Goal: Transaction & Acquisition: Obtain resource

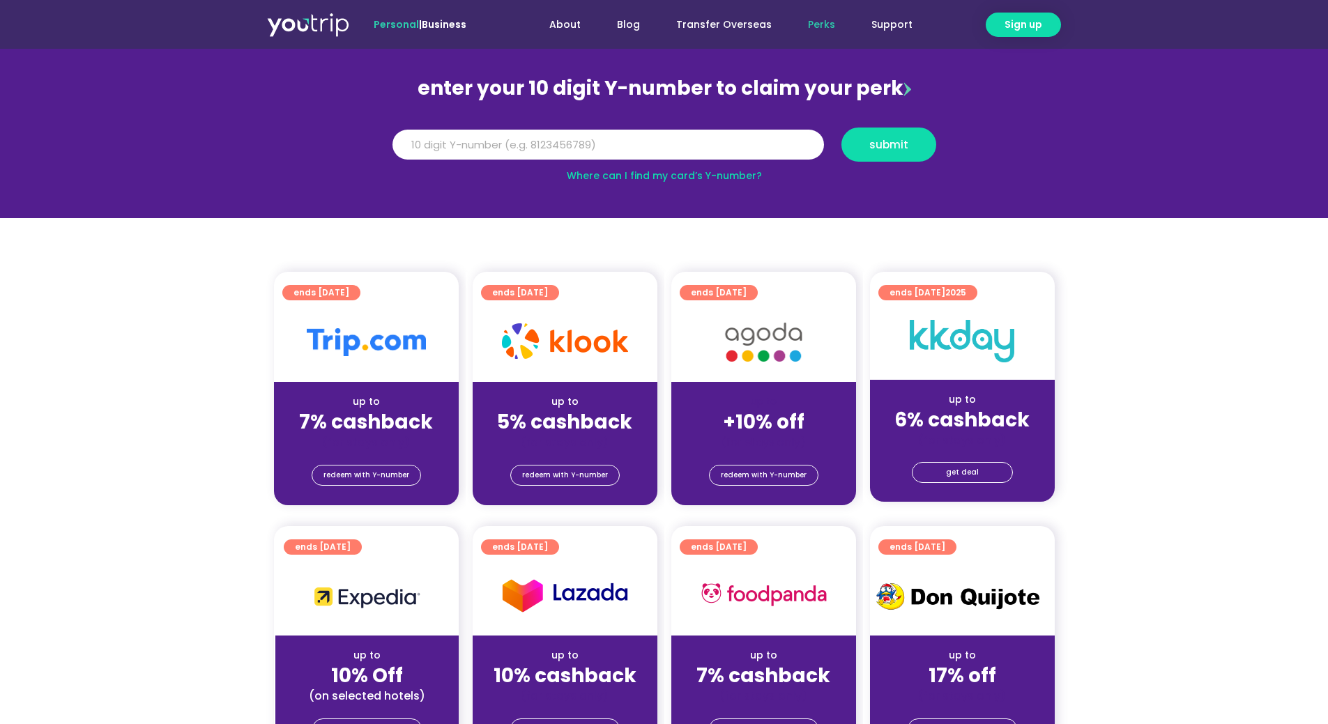
scroll to position [139, 0]
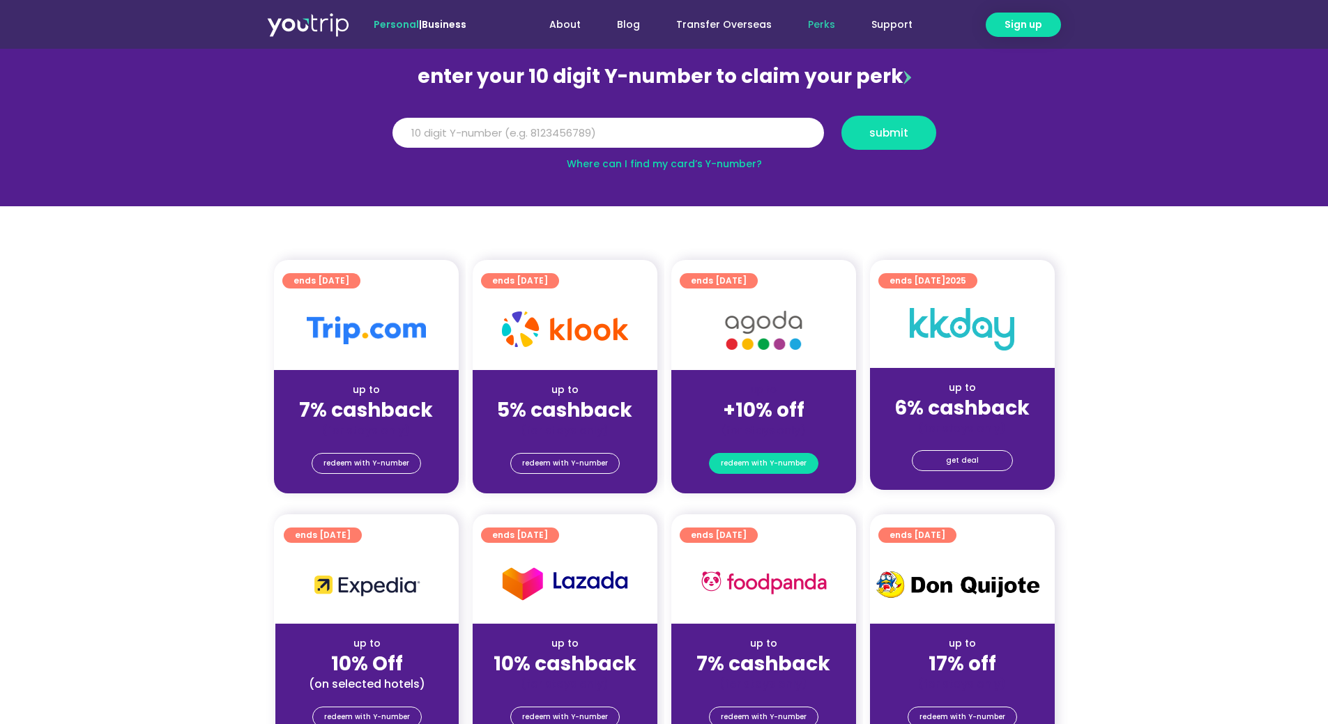
click at [767, 463] on span "redeem with Y-number" at bounding box center [764, 464] width 86 height 20
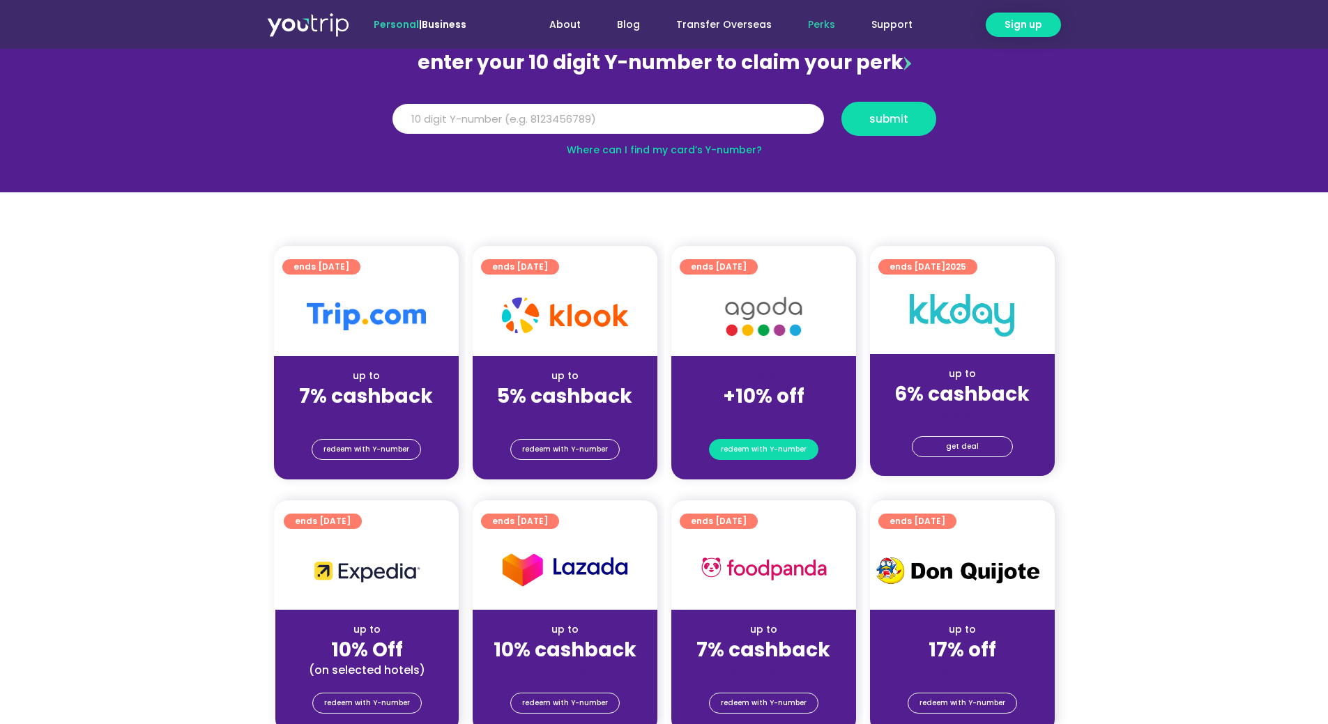
click at [764, 448] on span "redeem with Y-number" at bounding box center [764, 450] width 86 height 20
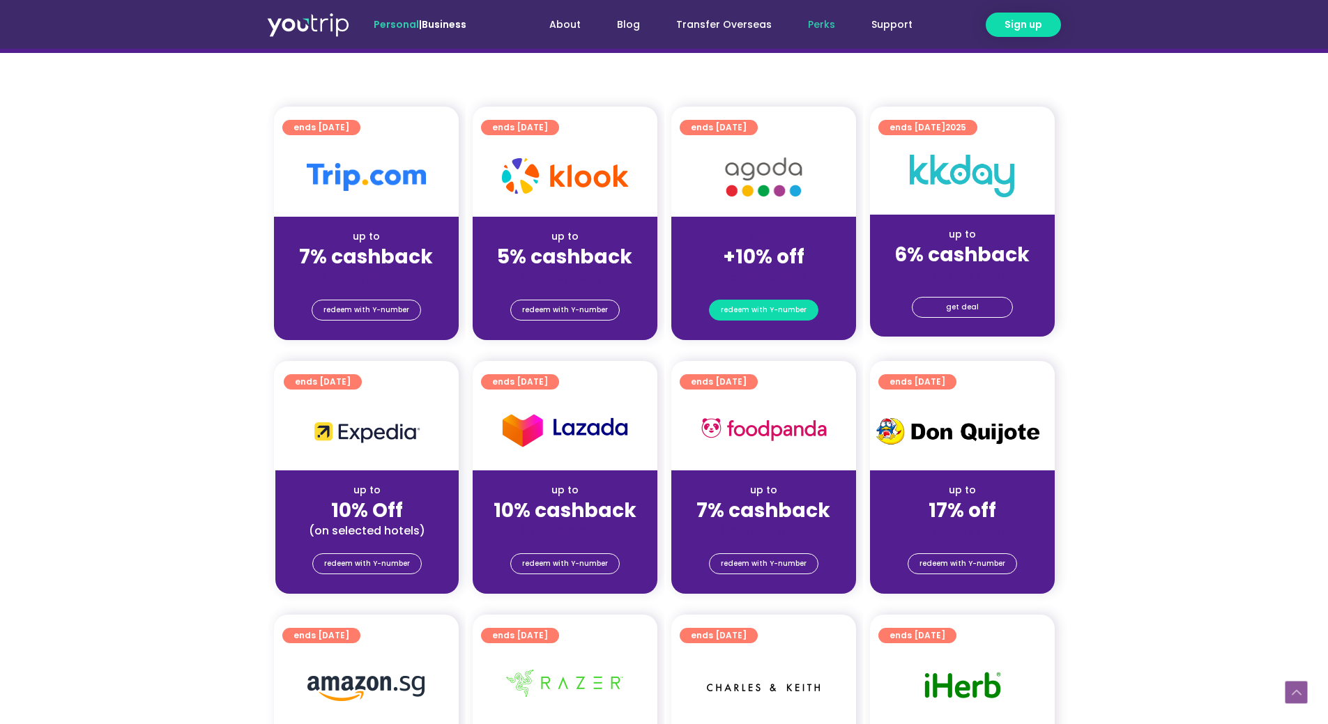
click at [758, 306] on span "redeem with Y-number" at bounding box center [764, 310] width 86 height 20
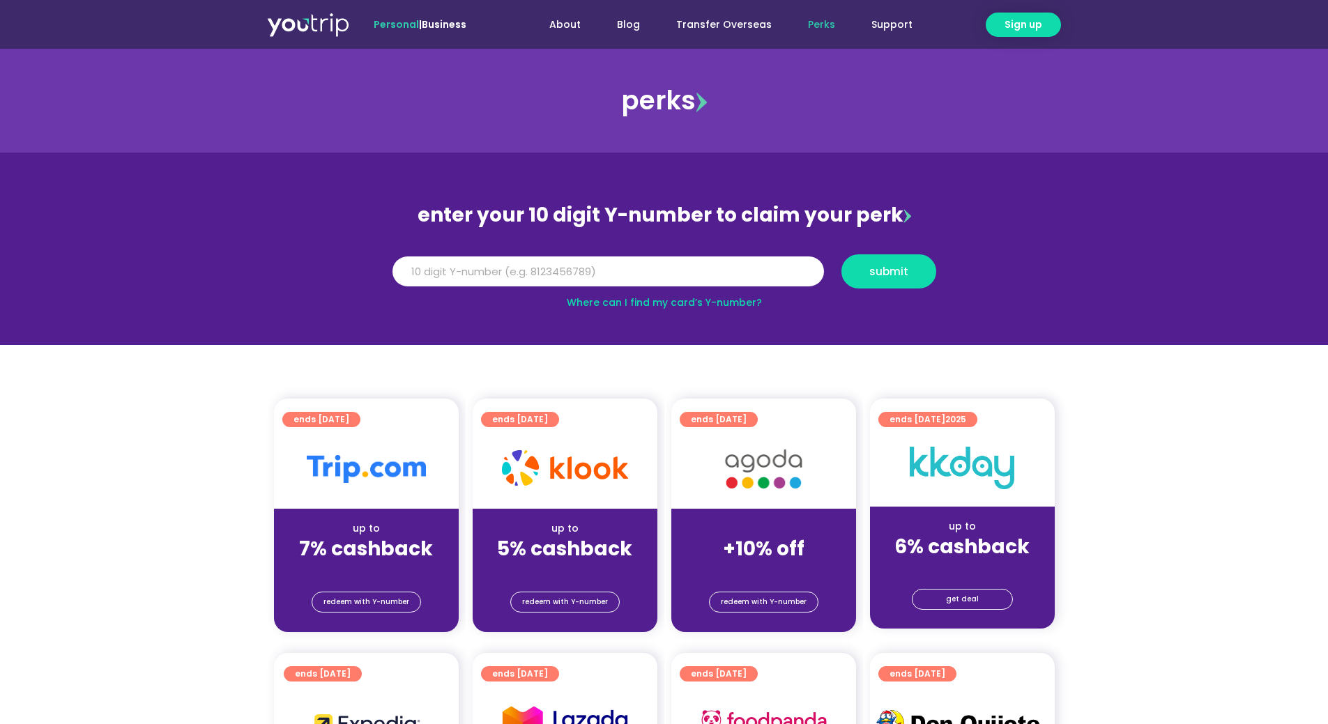
scroll to position [0, 0]
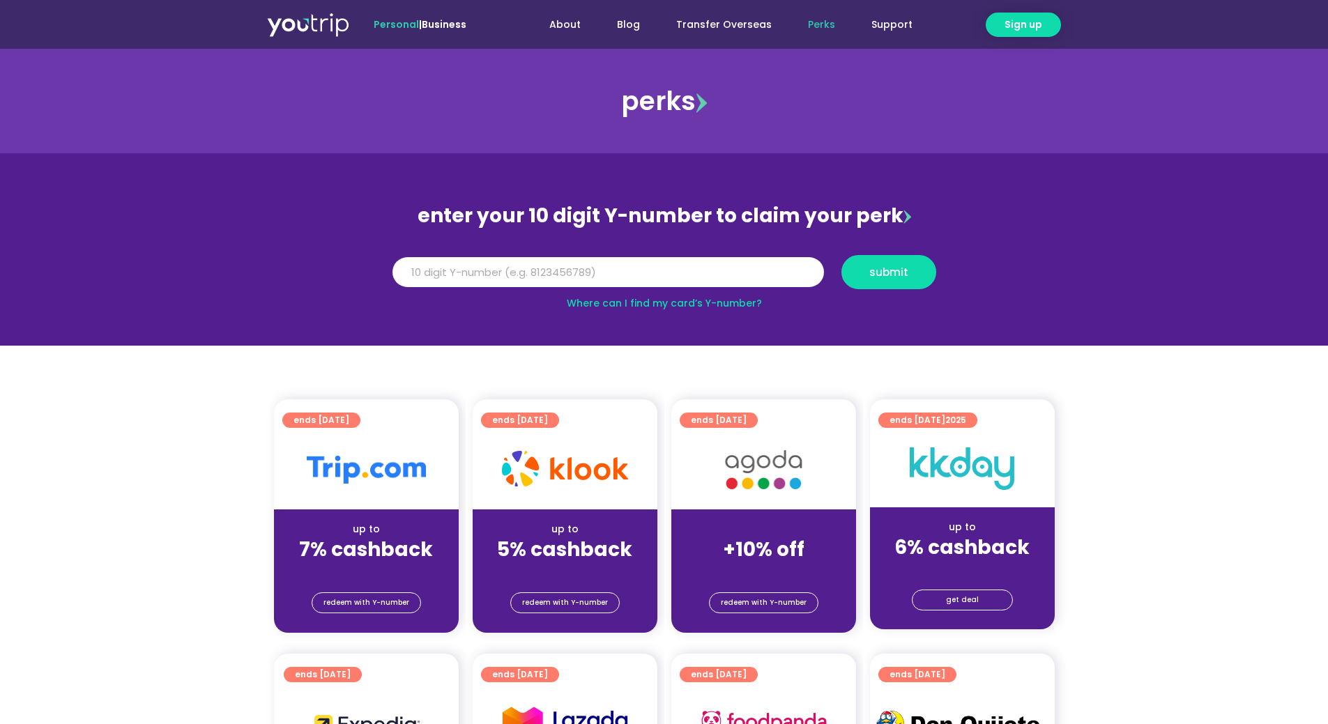
click at [696, 304] on link "Where can I find my card’s Y-number?" at bounding box center [664, 303] width 195 height 14
click at [470, 272] on input "Y Number" at bounding box center [607, 272] width 431 height 31
type input "8132803104"
click at [898, 275] on span "submit" at bounding box center [888, 272] width 39 height 10
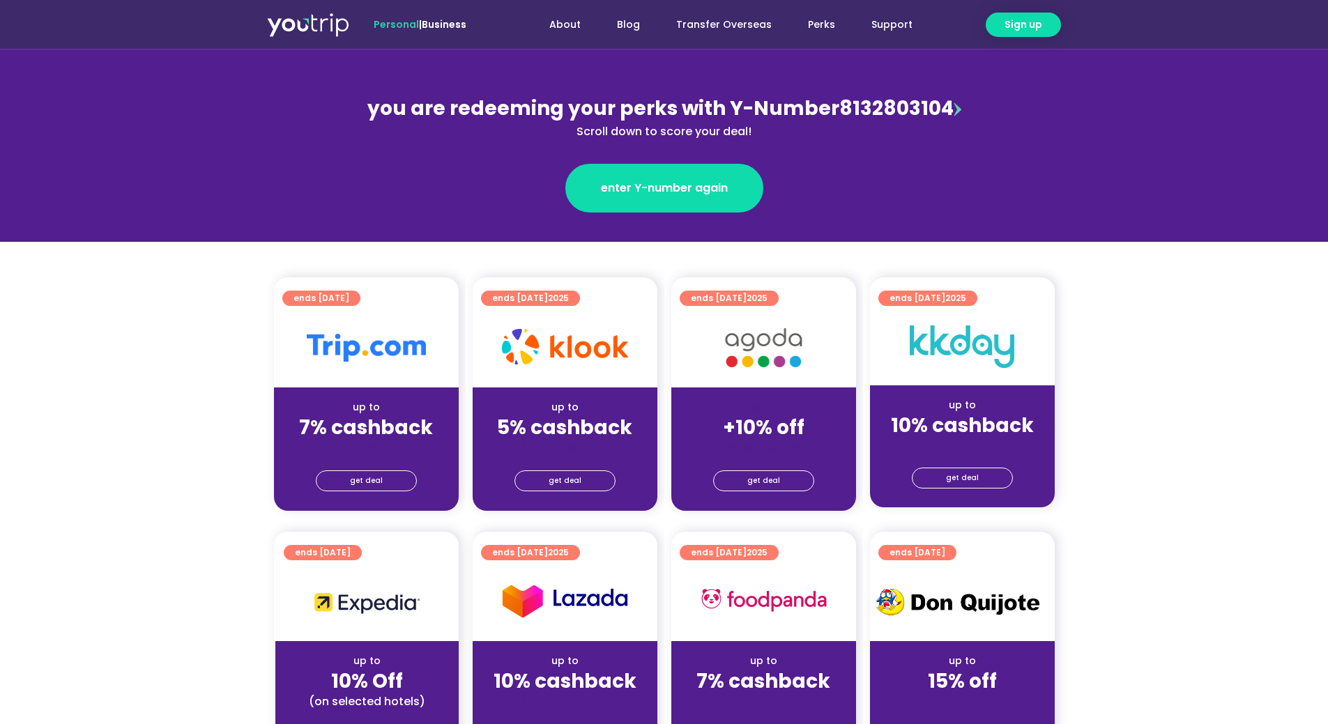
scroll to position [139, 0]
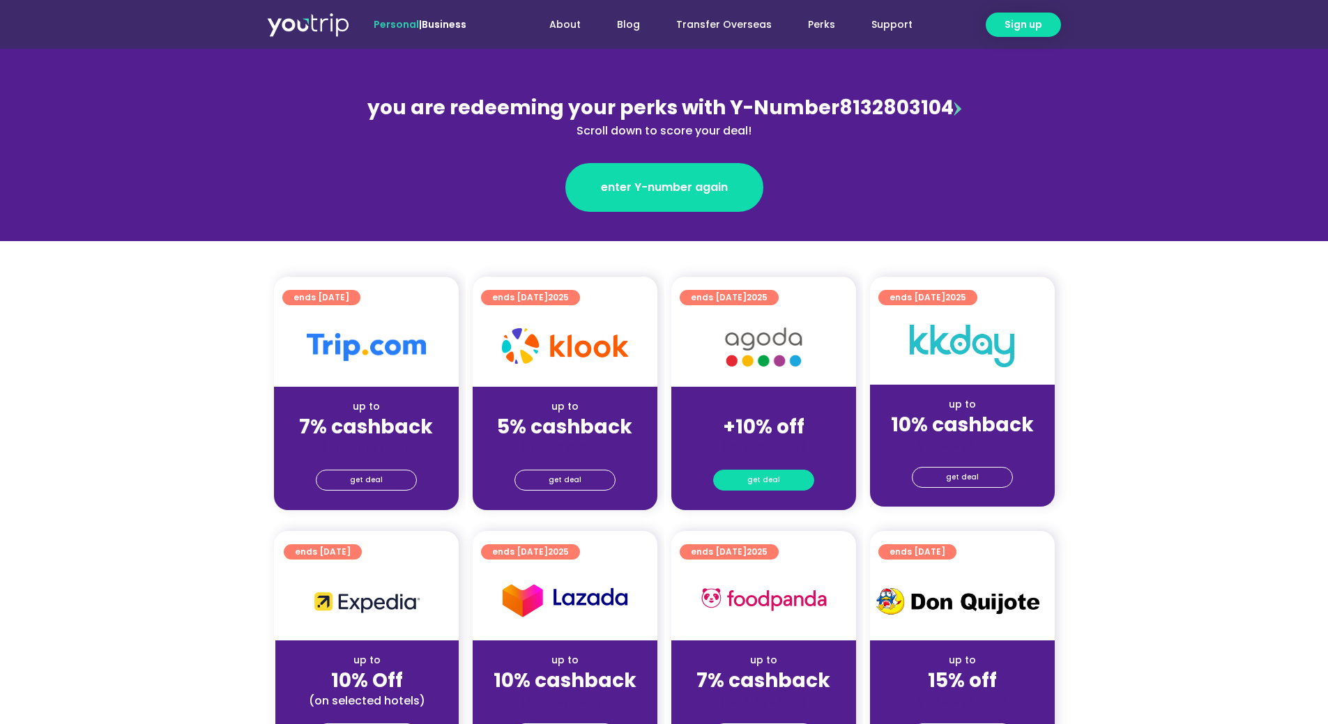
click at [764, 477] on span "get deal" at bounding box center [763, 480] width 33 height 20
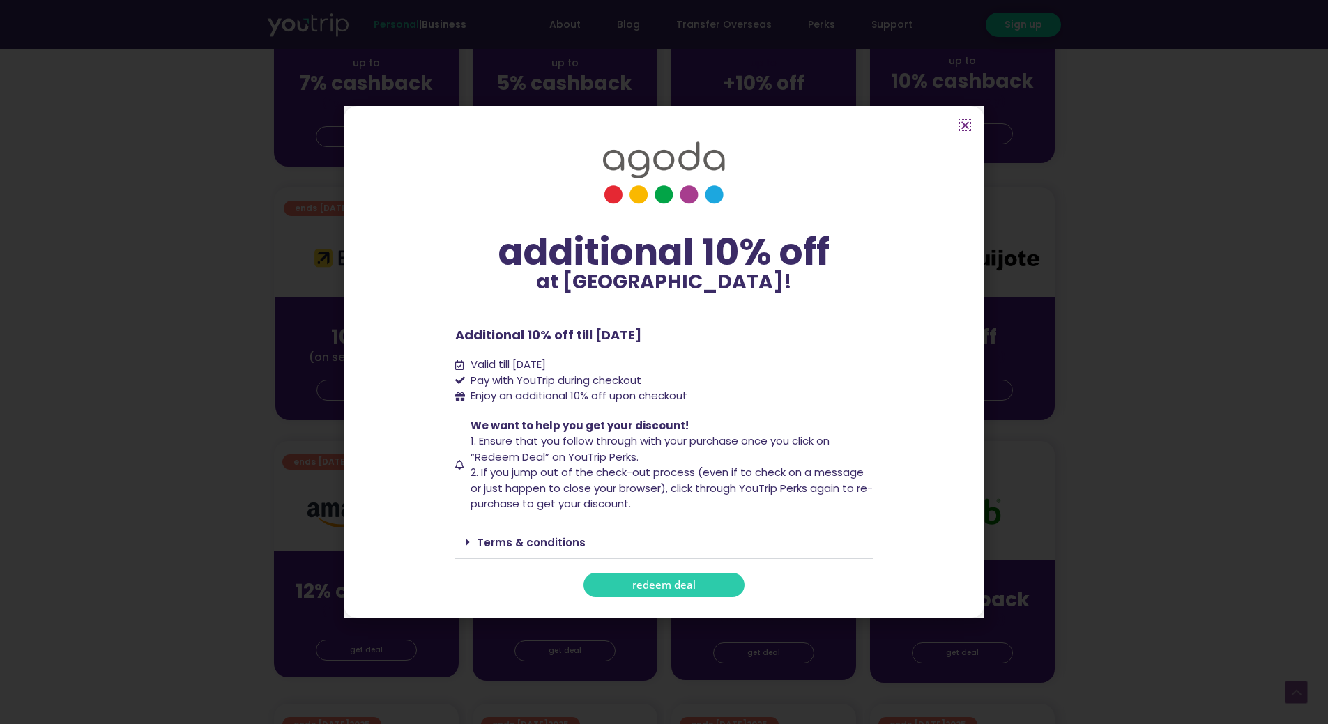
scroll to position [488, 0]
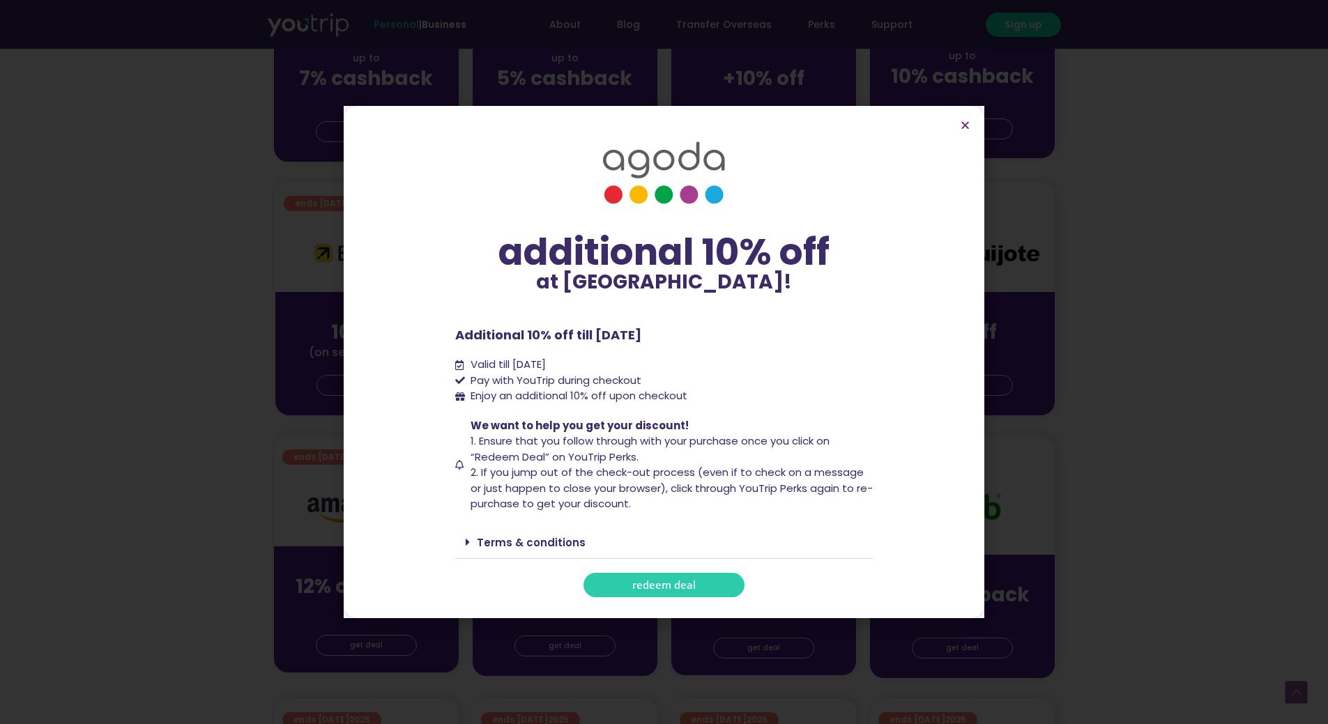
click at [515, 544] on link "Terms & conditions" at bounding box center [531, 542] width 109 height 15
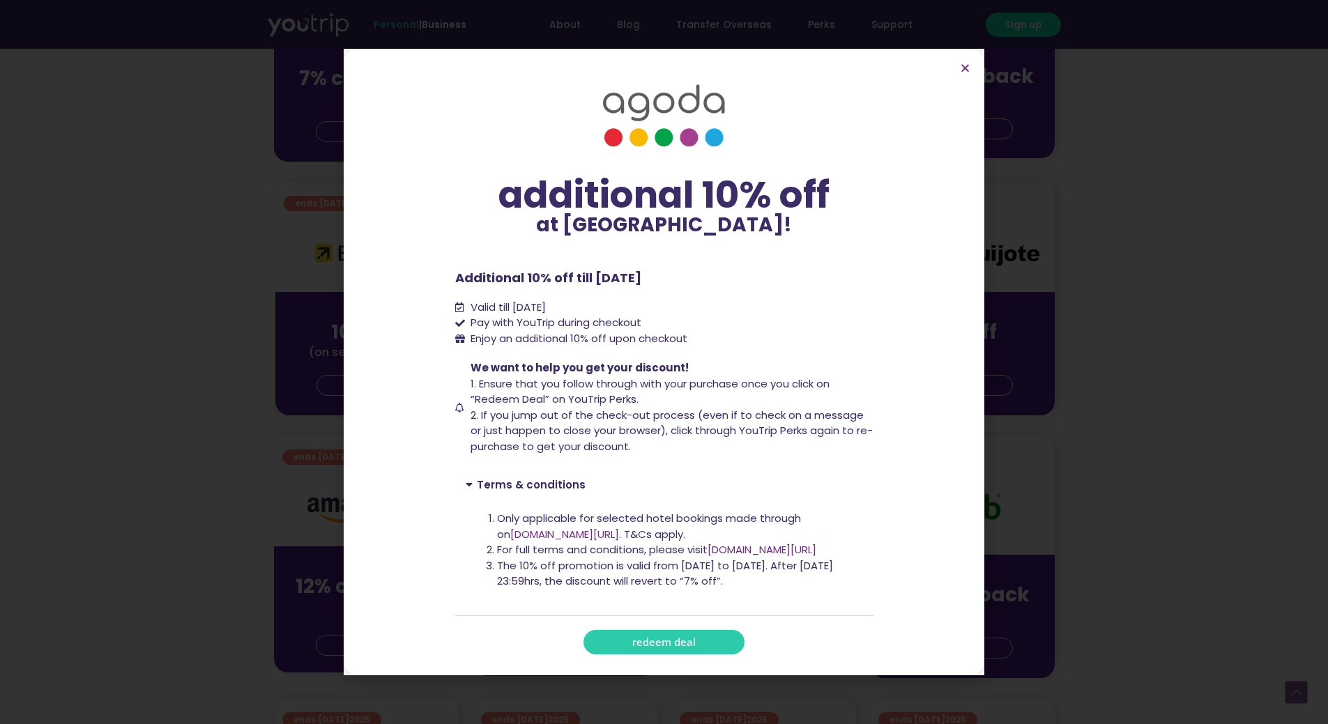
click at [512, 533] on link "[DOMAIN_NAME][URL]" at bounding box center [564, 534] width 109 height 15
